Goal: Transaction & Acquisition: Purchase product/service

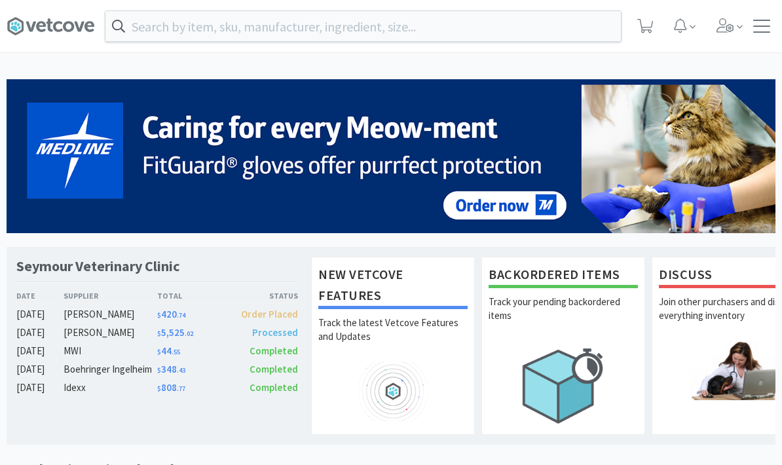
click at [246, 37] on input "text" at bounding box center [364, 26] width 516 height 30
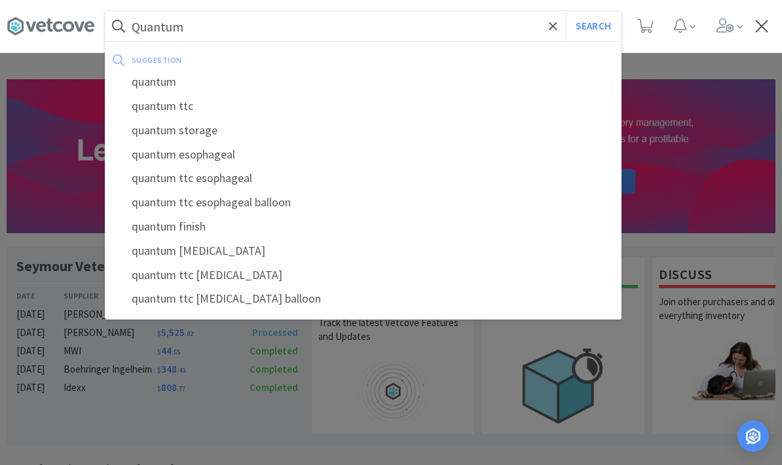
click at [144, 88] on div "quantum" at bounding box center [364, 82] width 516 height 24
type input "quantum"
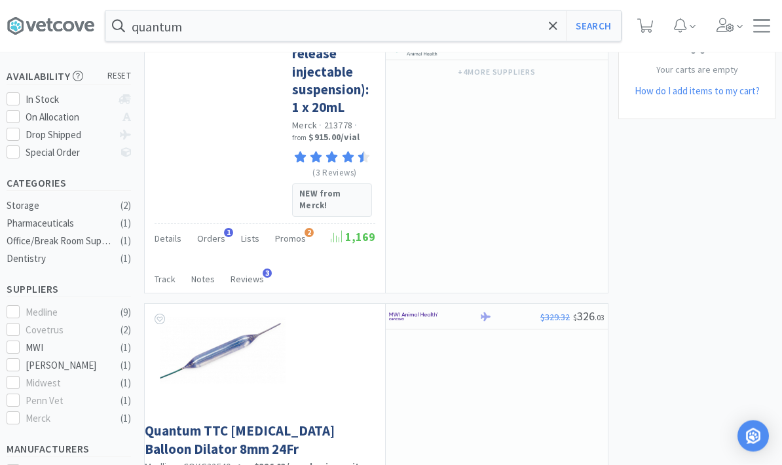
scroll to position [184, 0]
click at [285, 237] on span "Promos" at bounding box center [290, 239] width 31 height 12
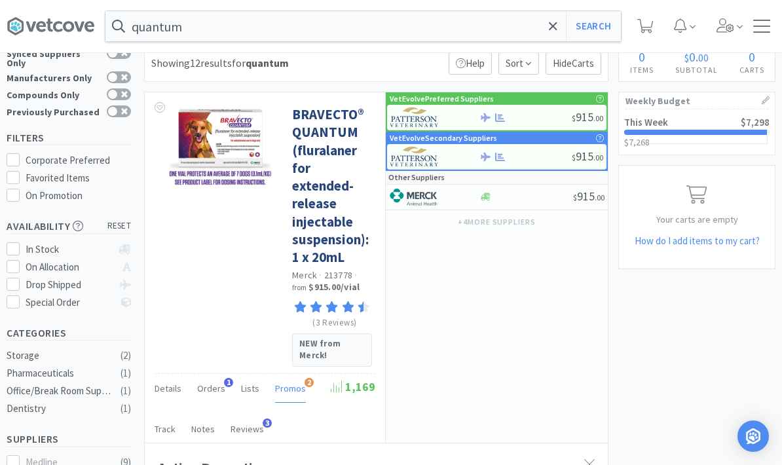
scroll to position [36, 0]
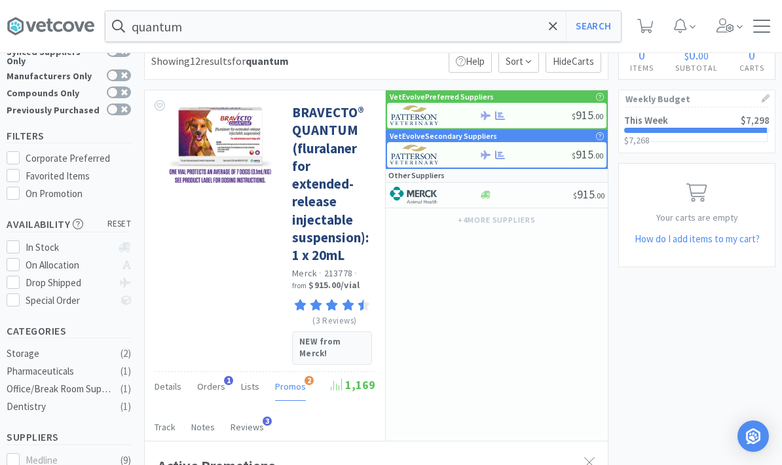
click at [434, 35] on input "quantum" at bounding box center [364, 26] width 516 height 30
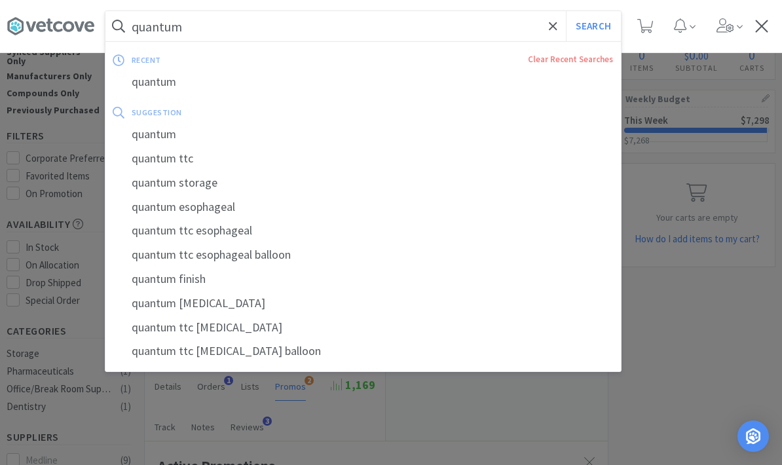
click at [552, 23] on icon at bounding box center [553, 26] width 9 height 13
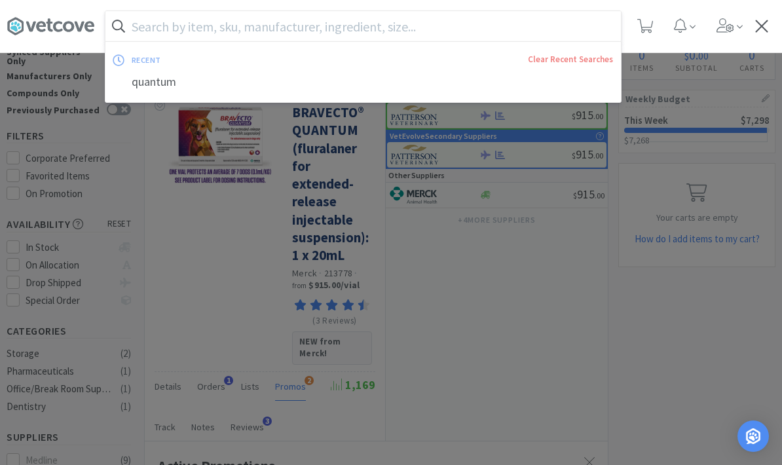
scroll to position [35, 0]
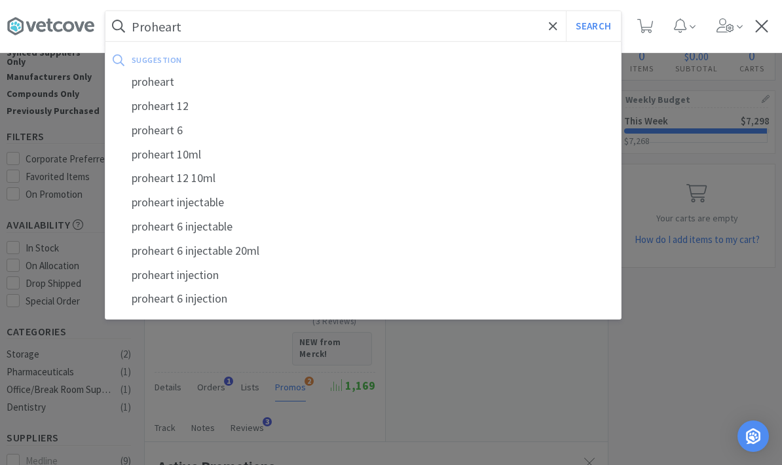
click at [144, 100] on div "proheart 12" at bounding box center [364, 106] width 516 height 24
type input "proheart 12"
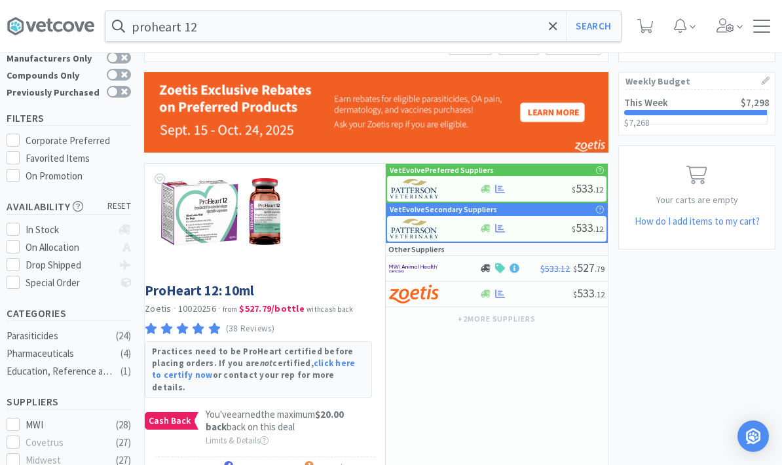
scroll to position [56, 0]
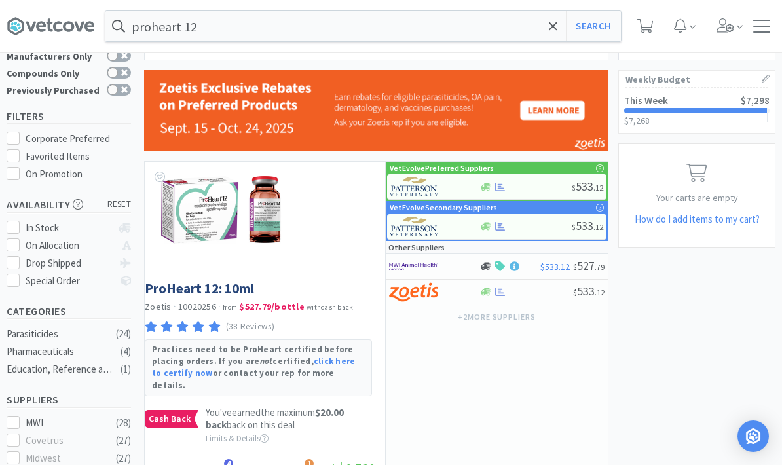
click at [440, 465] on div "VetEvolve Preferred Suppliers $ 533 . 12 VetEvolve Secondary Suppliers $ 533 . …" at bounding box center [496, 343] width 223 height 362
